Goal: Task Accomplishment & Management: Complete application form

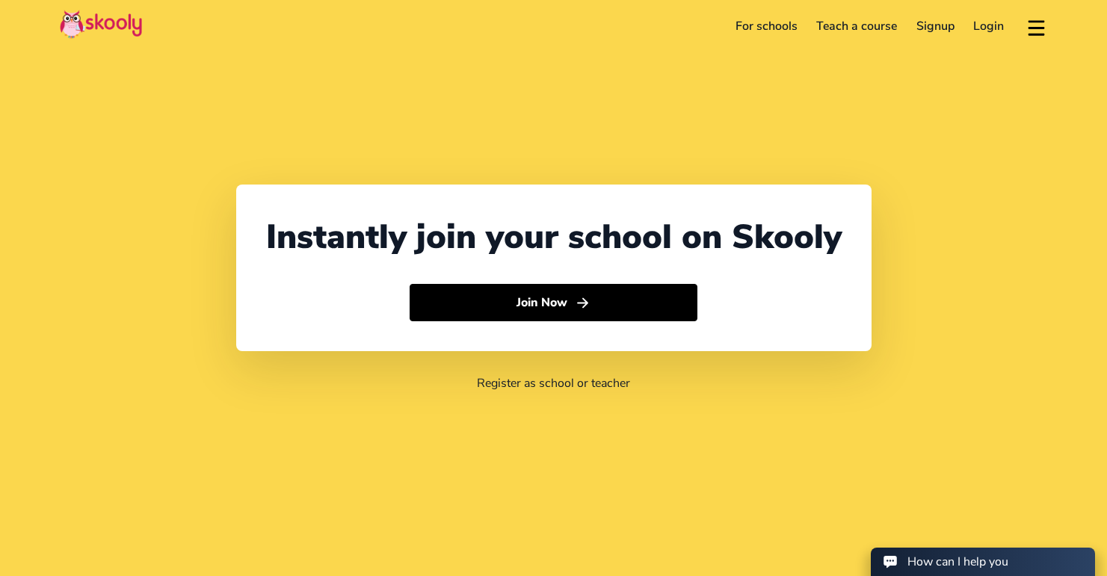
select select "65"
select select "[GEOGRAPHIC_DATA]"
select select "[GEOGRAPHIC_DATA]/[GEOGRAPHIC_DATA]"
click at [934, 25] on link "Signup" at bounding box center [936, 26] width 58 height 24
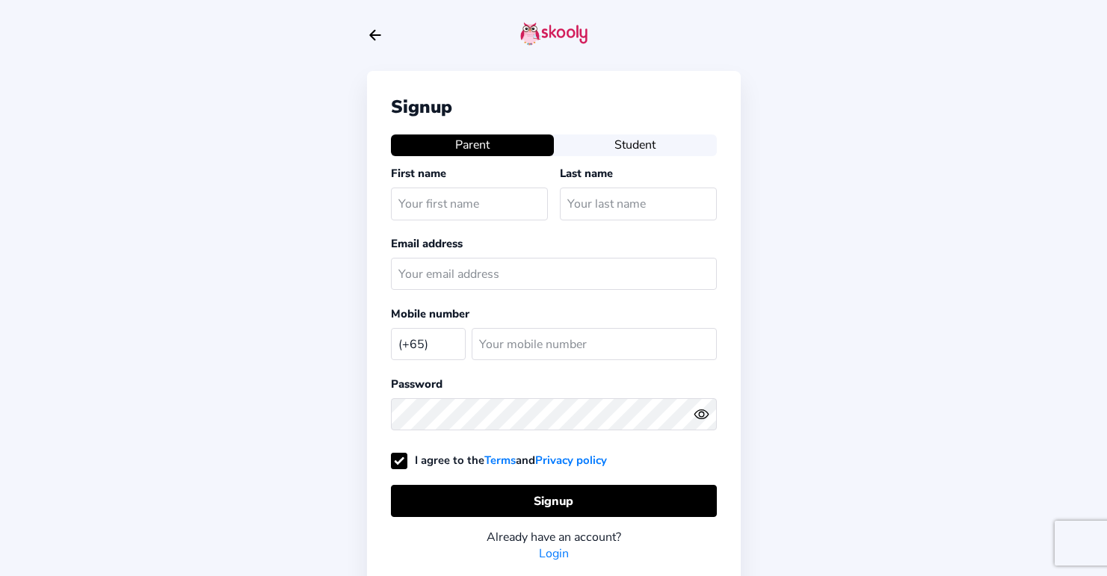
select select "SG"
click at [625, 136] on button "Student" at bounding box center [635, 145] width 163 height 21
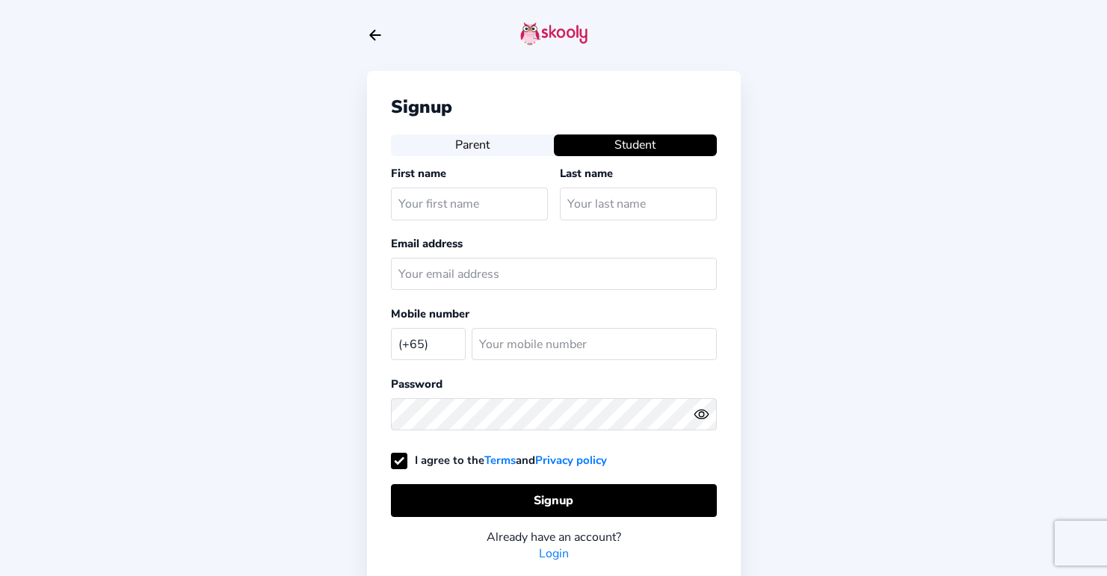
click at [467, 139] on button "Parent" at bounding box center [472, 145] width 163 height 21
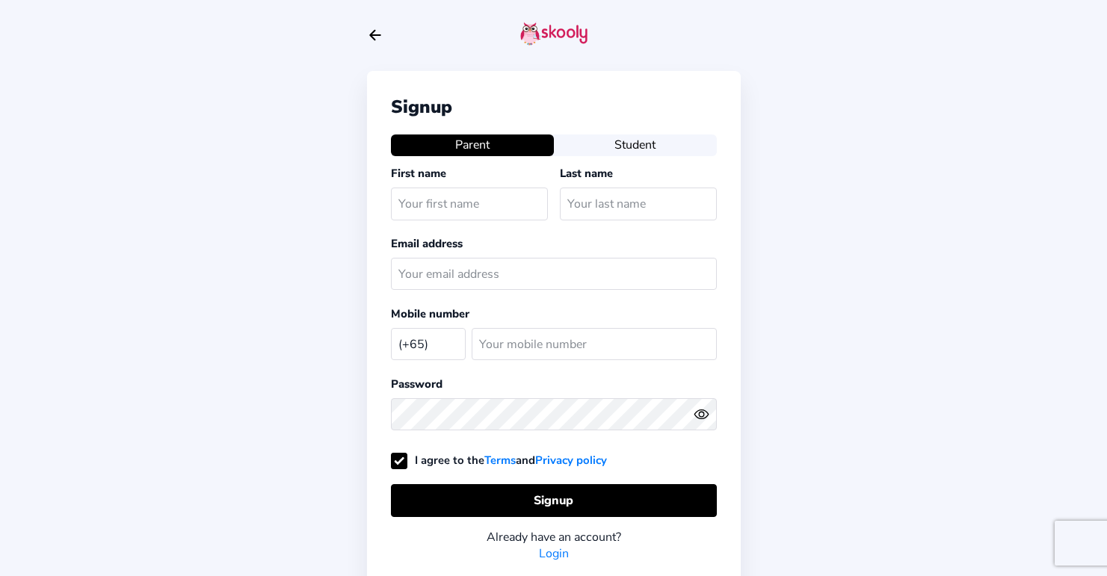
click at [373, 27] on icon "Arrow Back" at bounding box center [375, 35] width 16 height 16
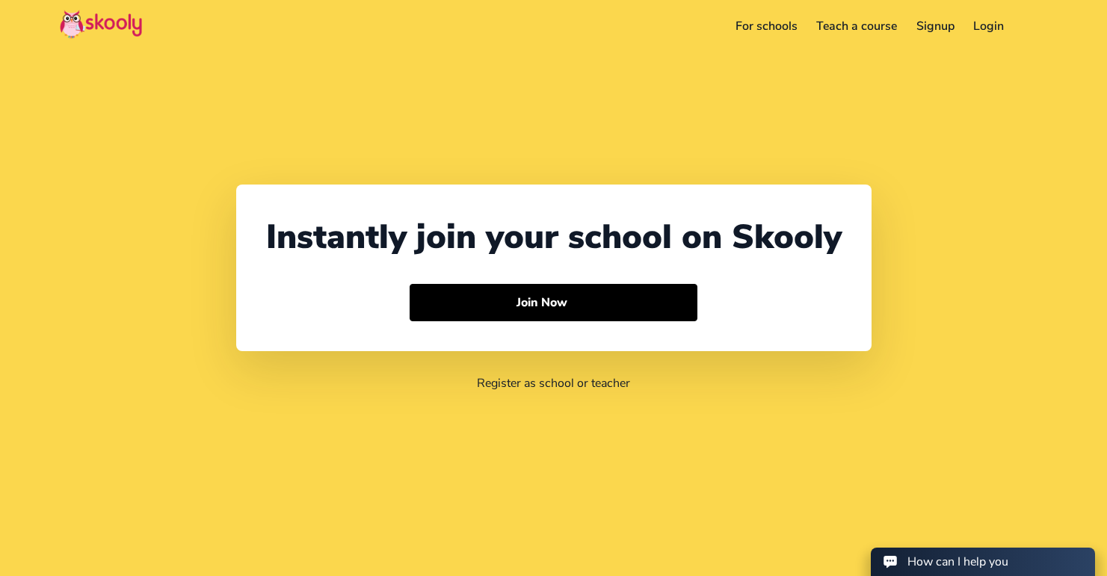
select select "65"
select select "[GEOGRAPHIC_DATA]"
select select "[GEOGRAPHIC_DATA]/[GEOGRAPHIC_DATA]"
click at [796, 24] on link "For schools" at bounding box center [766, 26] width 81 height 24
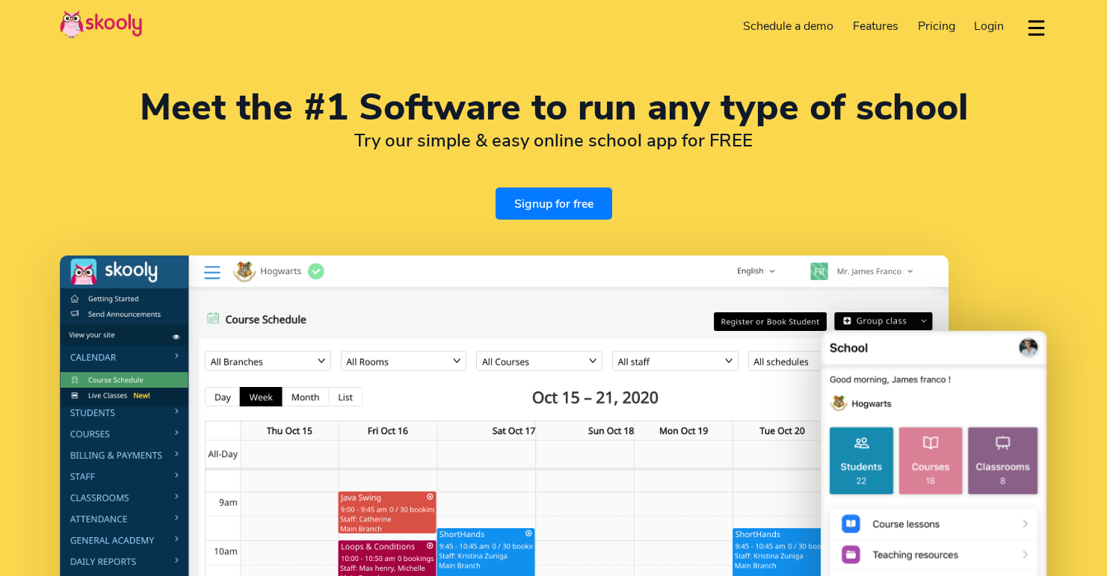
select select "en"
select select "65"
select select "Singapore"
select select "[GEOGRAPHIC_DATA]/[GEOGRAPHIC_DATA]"
click at [989, 24] on span "Login" at bounding box center [989, 26] width 30 height 16
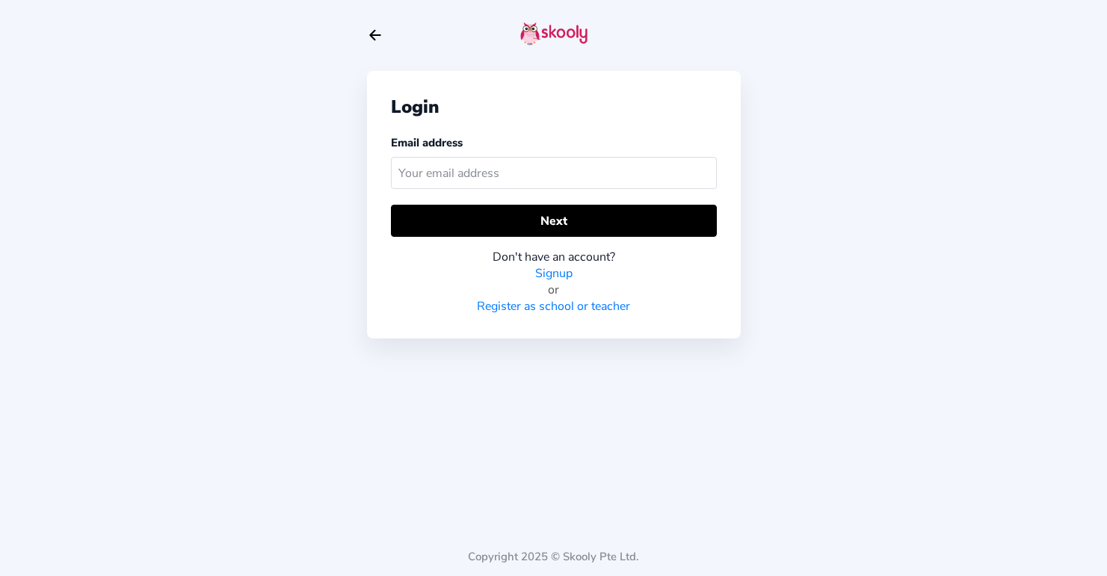
click at [564, 271] on link "Signup" at bounding box center [553, 273] width 37 height 16
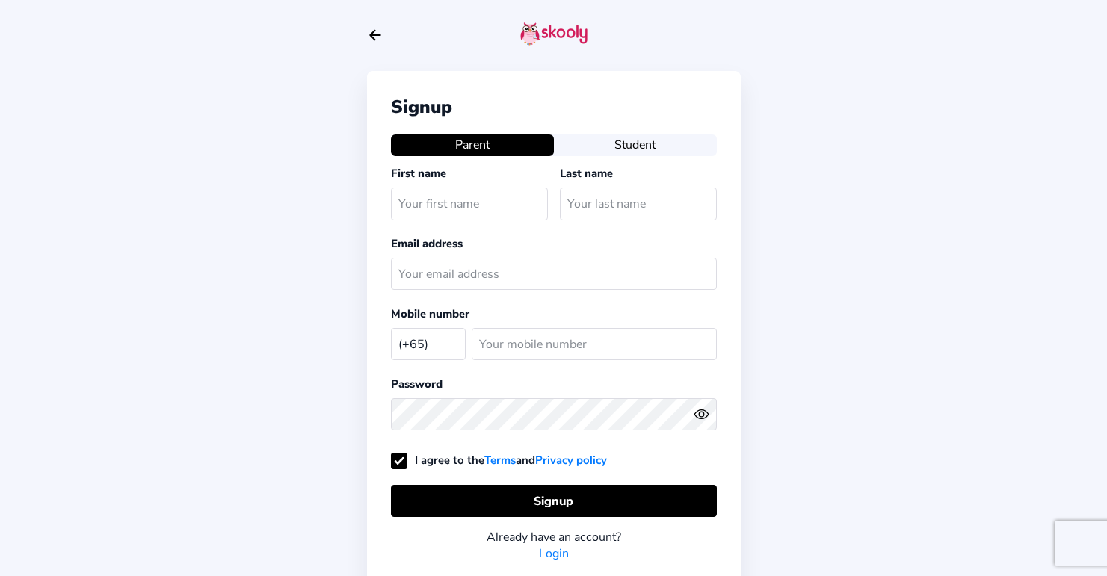
select select "SG"
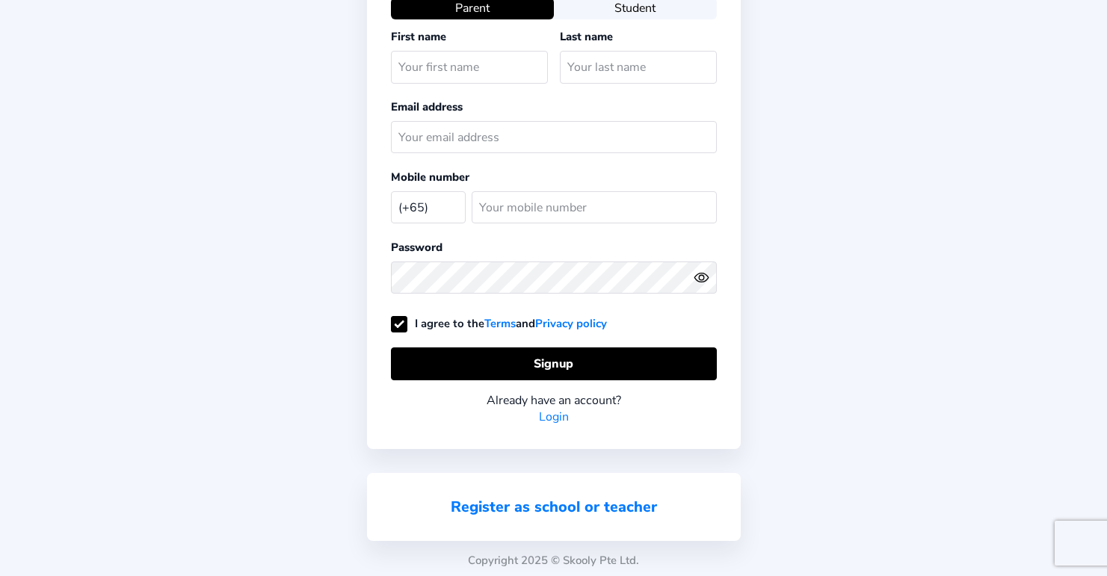
click at [575, 508] on link "Register as school or teacher" at bounding box center [554, 507] width 206 height 20
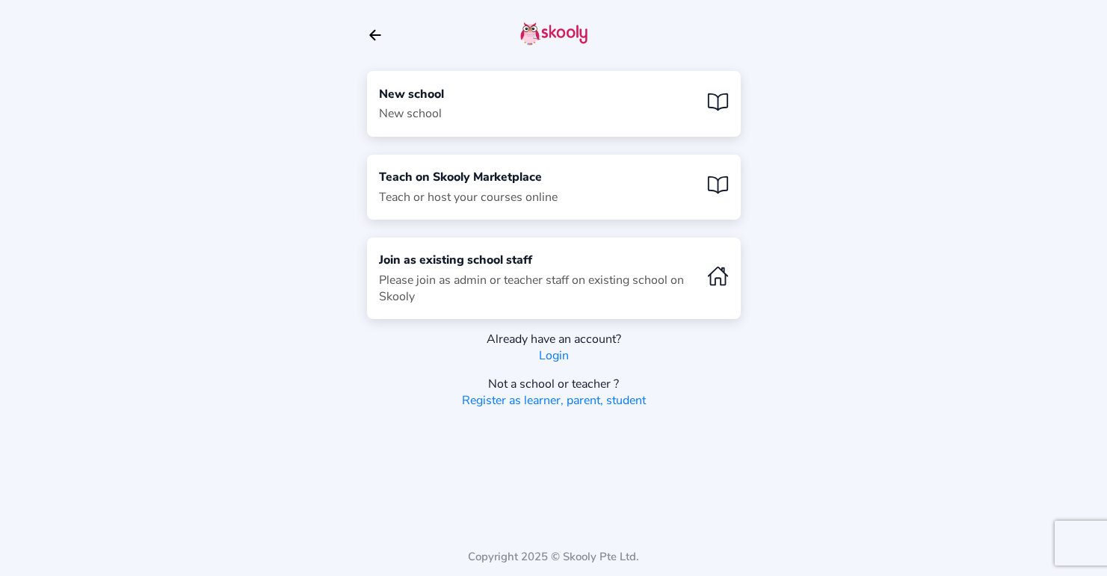
click at [493, 94] on div "New school New school" at bounding box center [554, 103] width 374 height 65
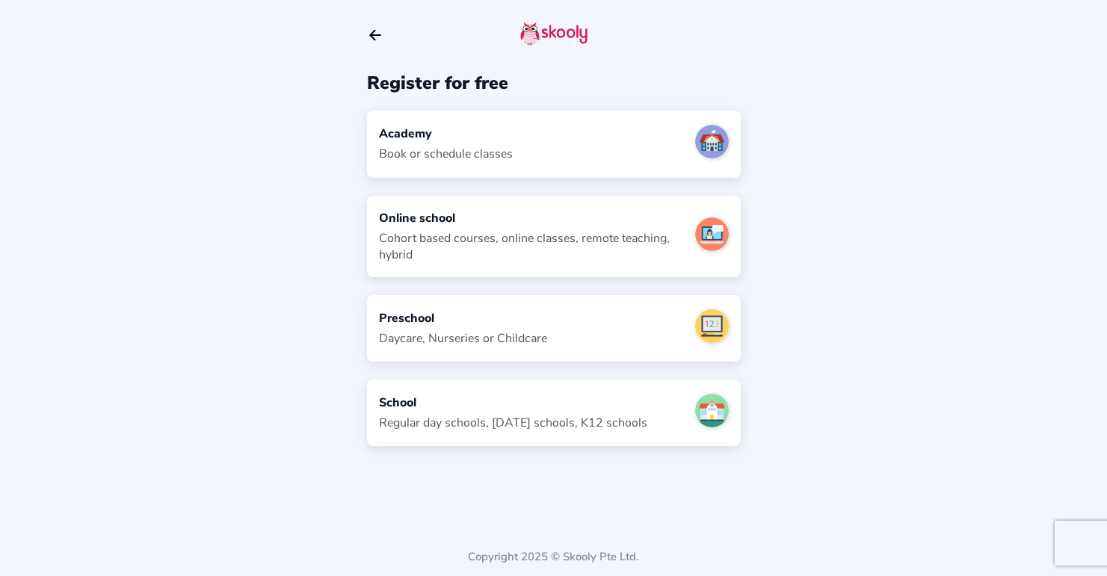
click at [484, 147] on div "Book or schedule classes" at bounding box center [446, 154] width 134 height 16
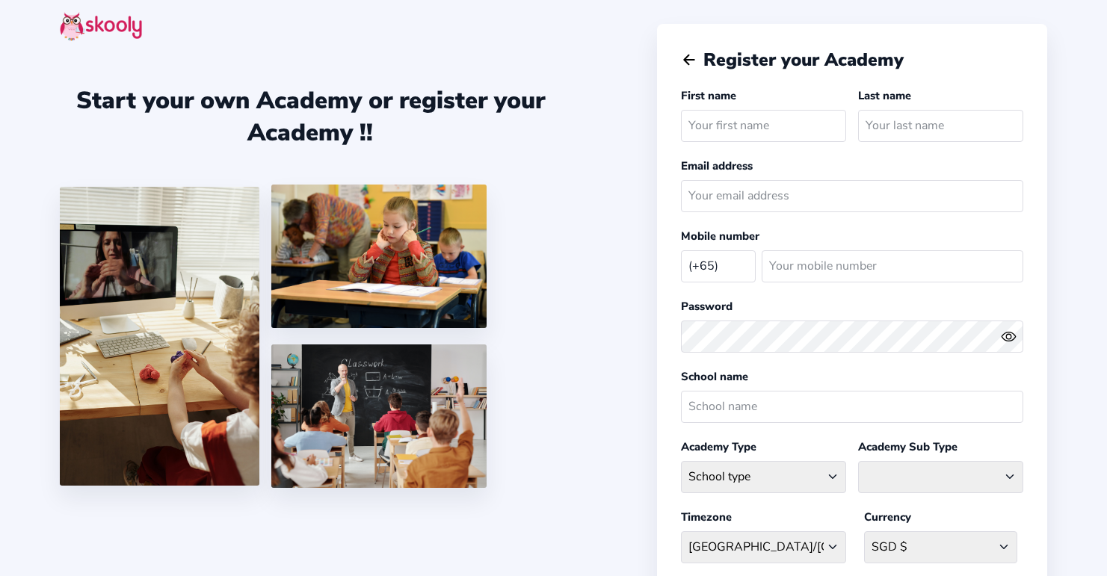
select select "SG"
